Goal: Use online tool/utility: Utilize a website feature to perform a specific function

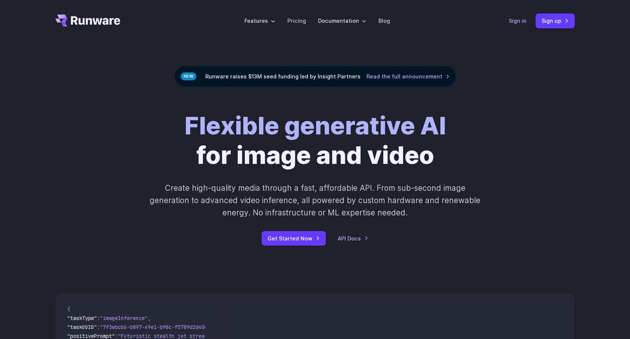
click at [519, 22] on link "Sign in" at bounding box center [518, 20] width 18 height 9
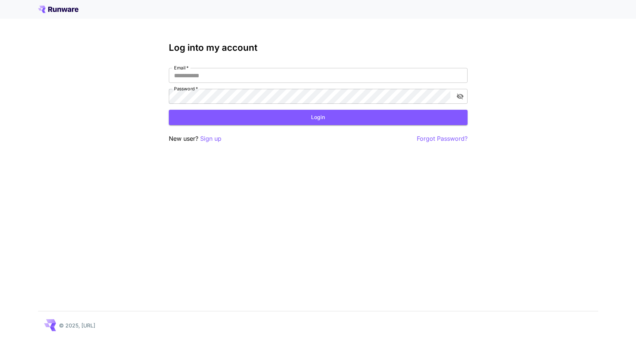
click at [327, 83] on div "Email   * Email   * Password   * Password   *" at bounding box center [318, 86] width 299 height 36
click at [327, 69] on input "Email   *" at bounding box center [318, 75] width 299 height 15
type input "**********"
click at [263, 113] on button "Login" at bounding box center [318, 117] width 299 height 15
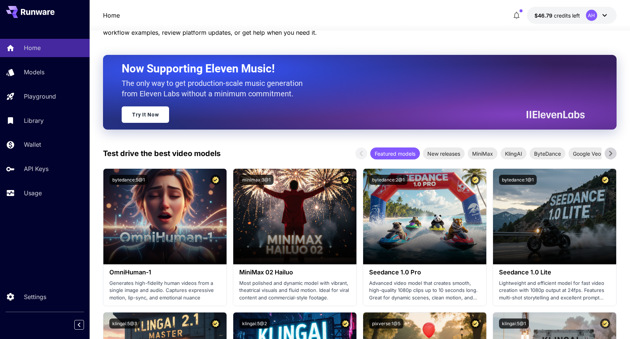
scroll to position [172, 0]
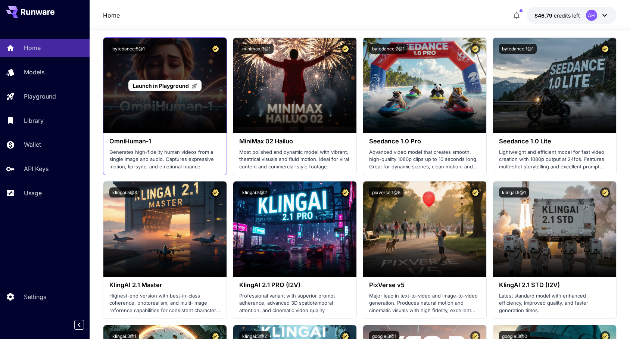
click at [173, 83] on span "Launch in Playground" at bounding box center [161, 86] width 56 height 6
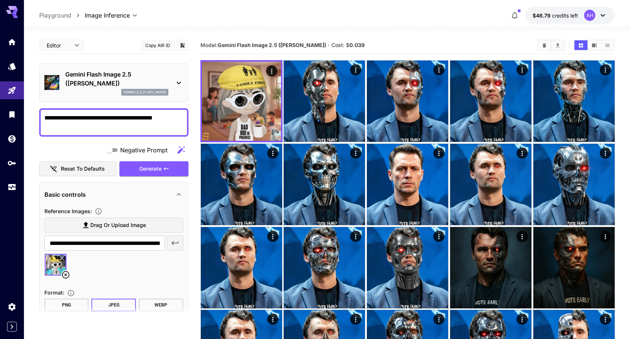
click at [140, 118] on textarea "**********" at bounding box center [113, 122] width 139 height 18
type textarea "**********"
click at [162, 170] on span "Generate" at bounding box center [150, 168] width 22 height 9
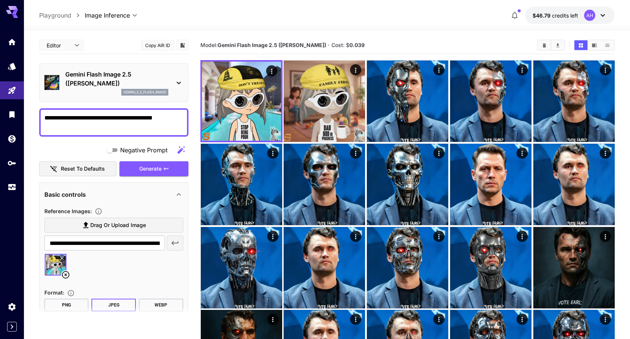
click at [66, 270] on img at bounding box center [56, 265] width 22 height 22
click at [65, 275] on icon at bounding box center [65, 274] width 7 height 7
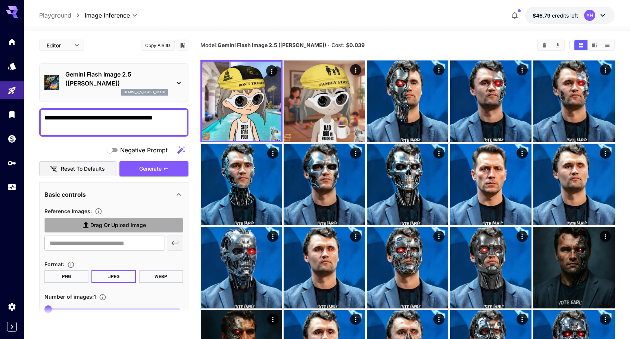
click at [78, 225] on label "Drag or upload image" at bounding box center [113, 225] width 139 height 15
click at [0, 0] on input "Drag or upload image" at bounding box center [0, 0] width 0 height 0
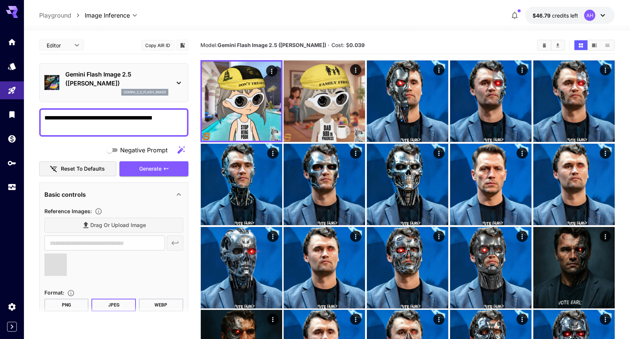
type input "**********"
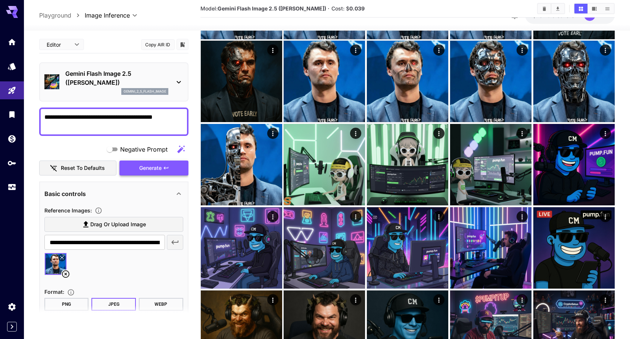
click at [133, 171] on button "Generate" at bounding box center [153, 168] width 69 height 15
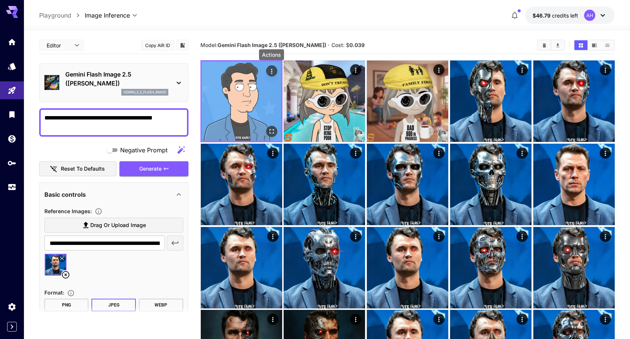
click at [270, 68] on icon "Actions" at bounding box center [271, 71] width 7 height 7
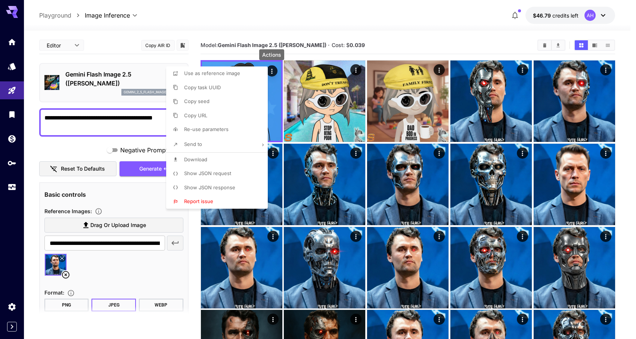
click at [189, 161] on span "Download" at bounding box center [195, 159] width 23 height 6
click at [390, 30] on div at bounding box center [318, 169] width 636 height 339
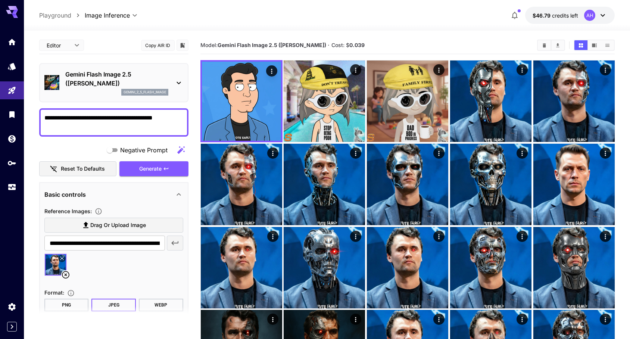
click at [63, 275] on icon at bounding box center [65, 274] width 9 height 9
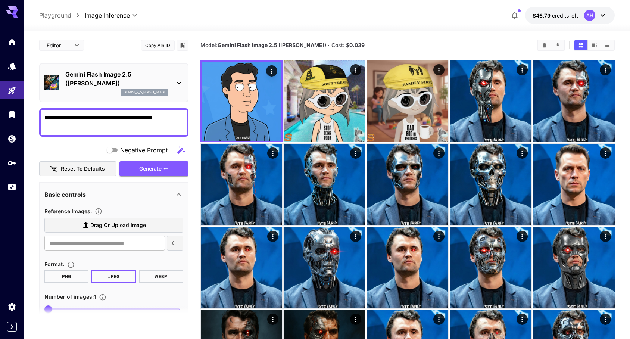
click at [87, 226] on icon at bounding box center [85, 225] width 9 height 9
click at [0, 0] on input "Drag or upload image" at bounding box center [0, 0] width 0 height 0
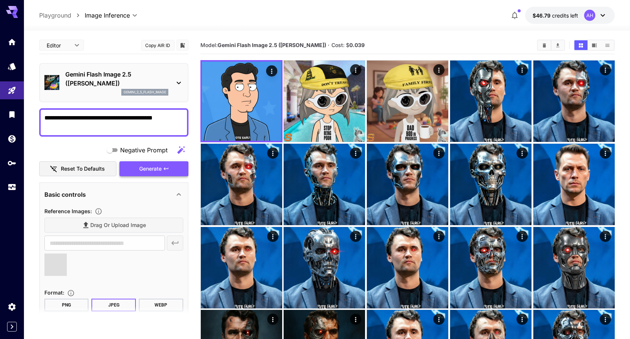
type input "**********"
click at [169, 165] on button "Generate" at bounding box center [153, 168] width 69 height 15
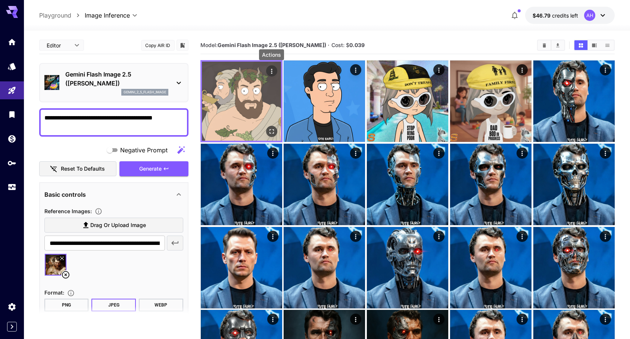
click at [271, 71] on icon "Actions" at bounding box center [271, 71] width 1 height 5
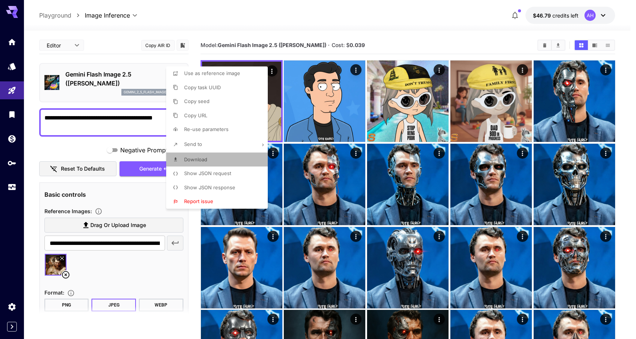
click at [215, 159] on li "Download" at bounding box center [219, 160] width 106 height 14
